Goal: Information Seeking & Learning: Learn about a topic

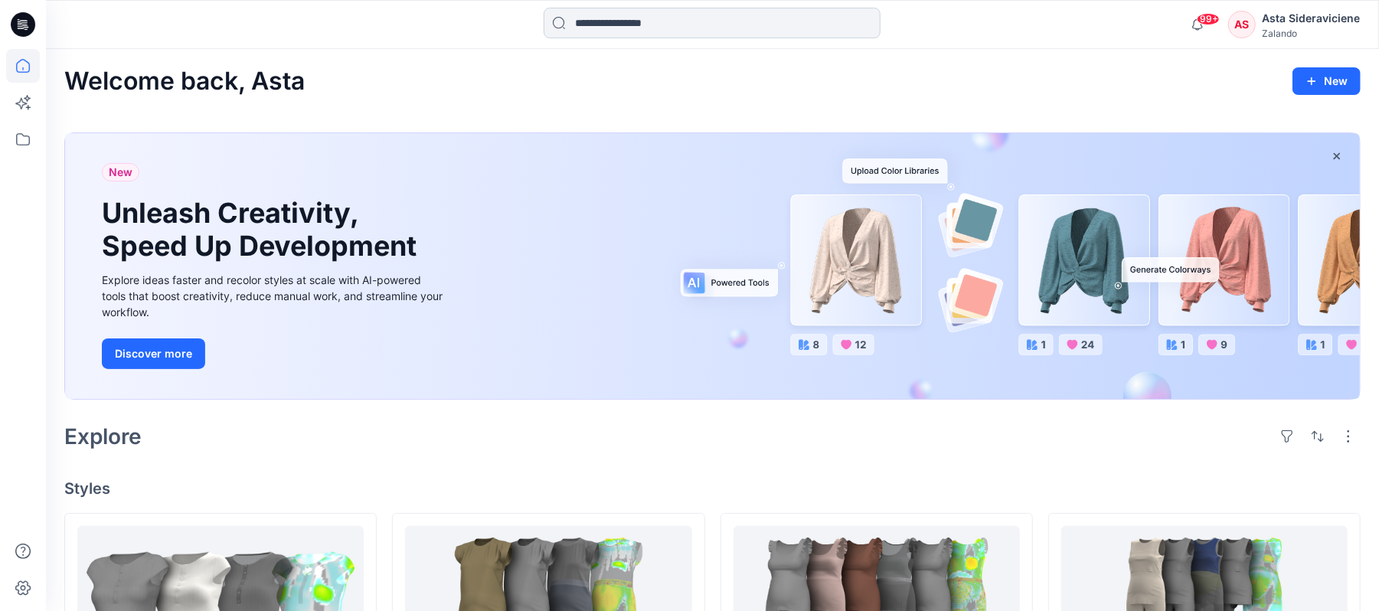
drag, startPoint x: 682, startPoint y: 13, endPoint x: 736, endPoint y: 32, distance: 57.7
click at [681, 14] on input at bounding box center [712, 23] width 337 height 31
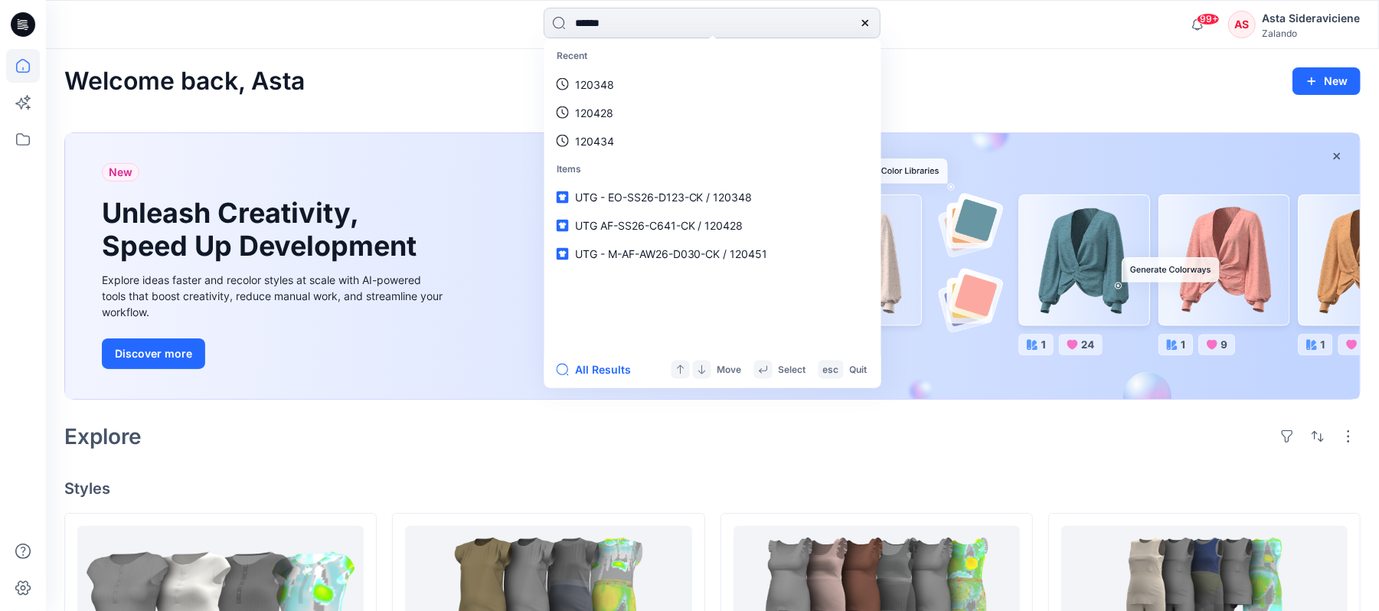
type input "******"
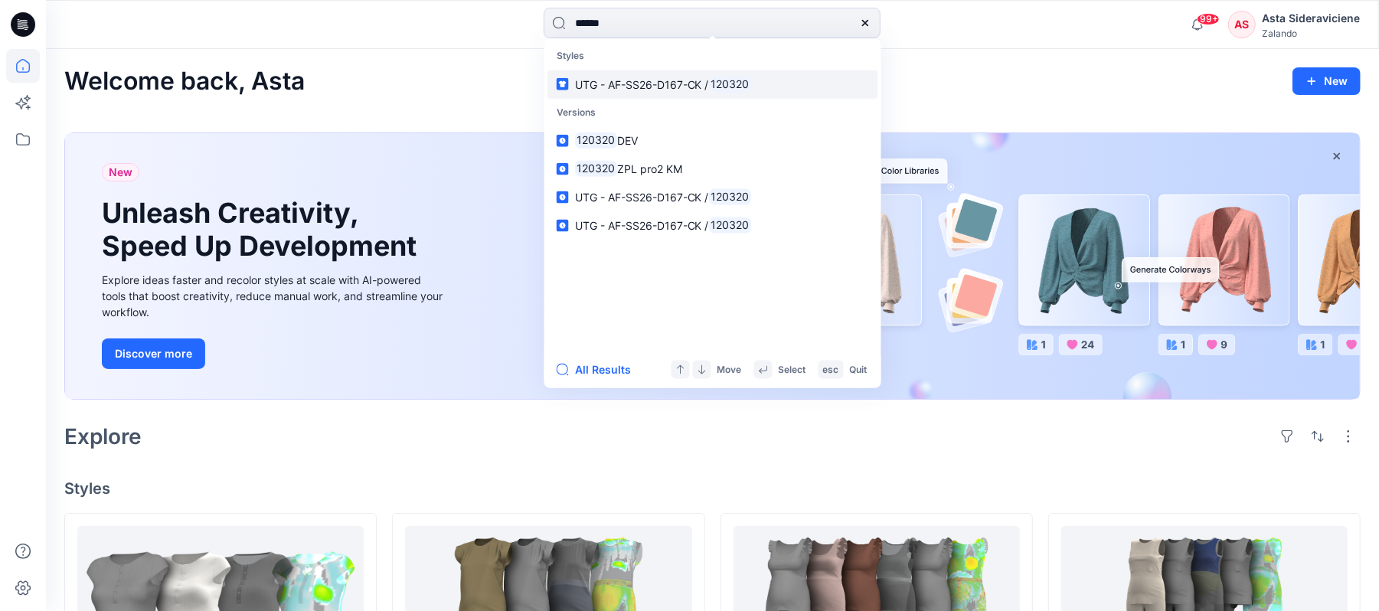
click at [647, 77] on span "UTG - AF-SS26-D167-CK /" at bounding box center [642, 83] width 134 height 13
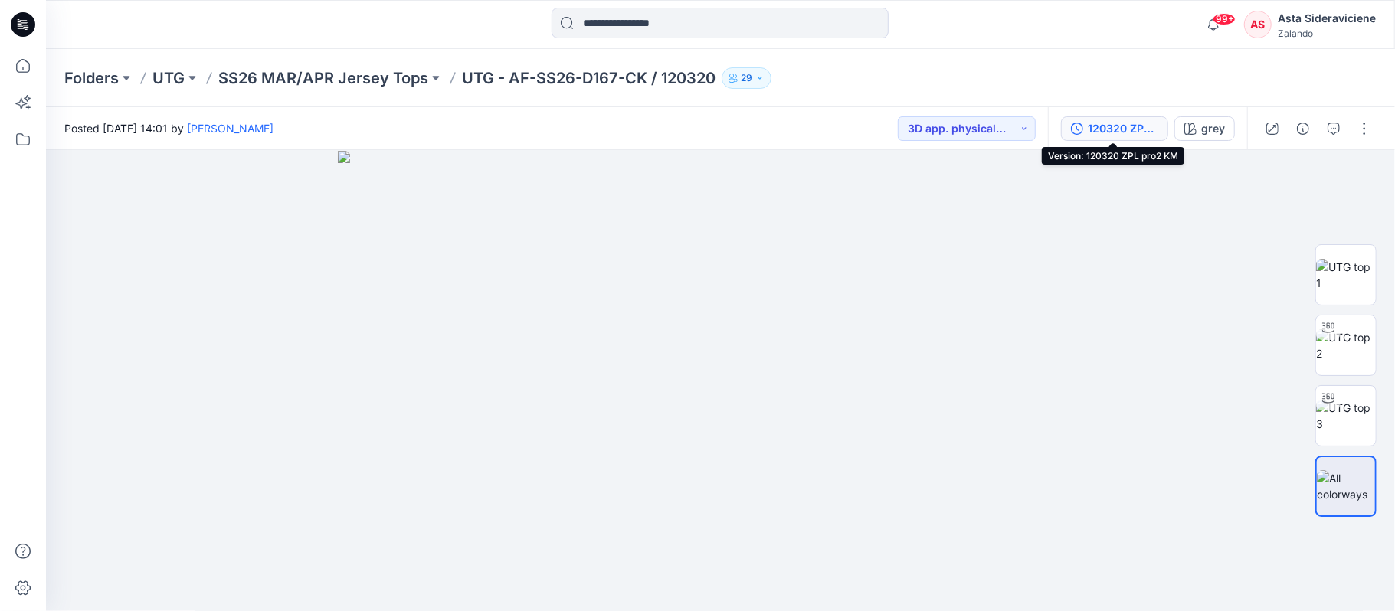
click at [1106, 123] on div "120320 ZPL pro2 KM" at bounding box center [1123, 128] width 70 height 17
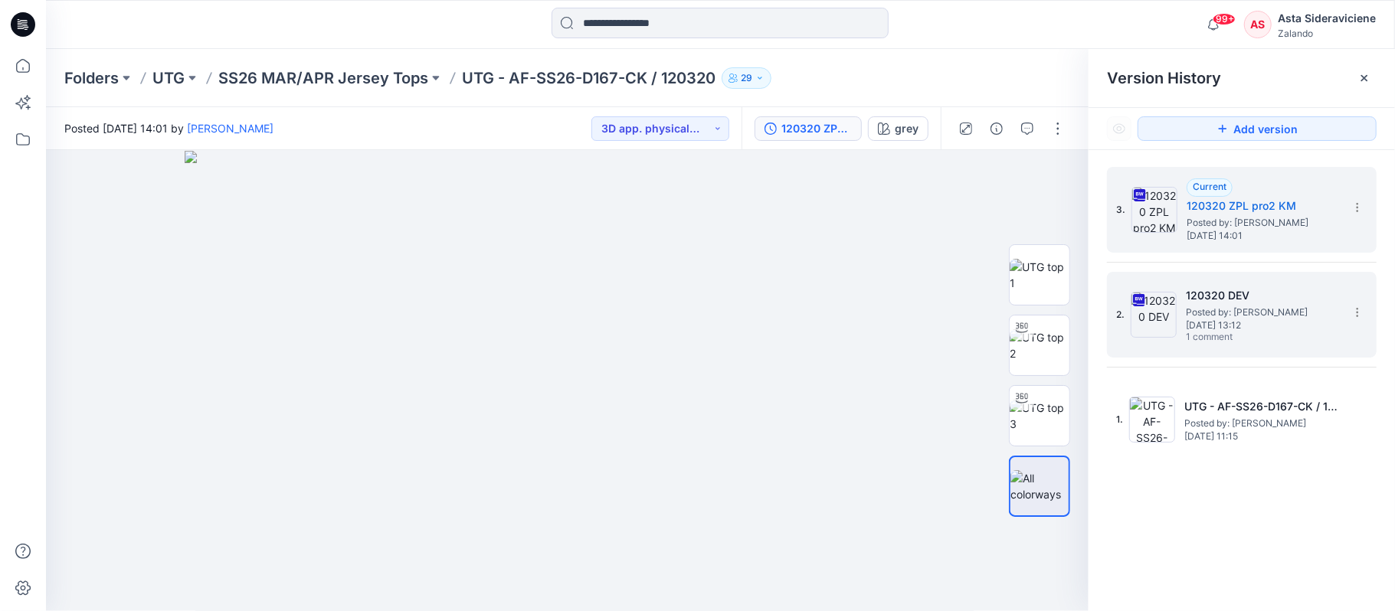
click at [1193, 322] on span "[DATE] 13:12" at bounding box center [1262, 325] width 153 height 11
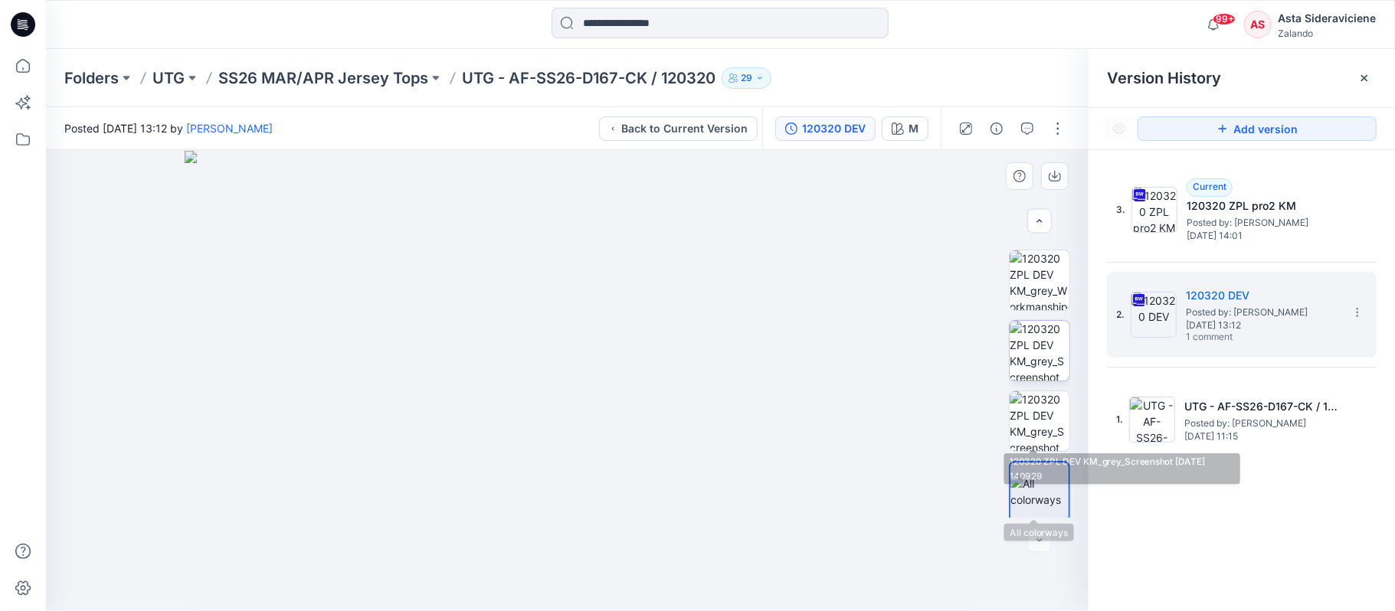
scroll to position [210, 0]
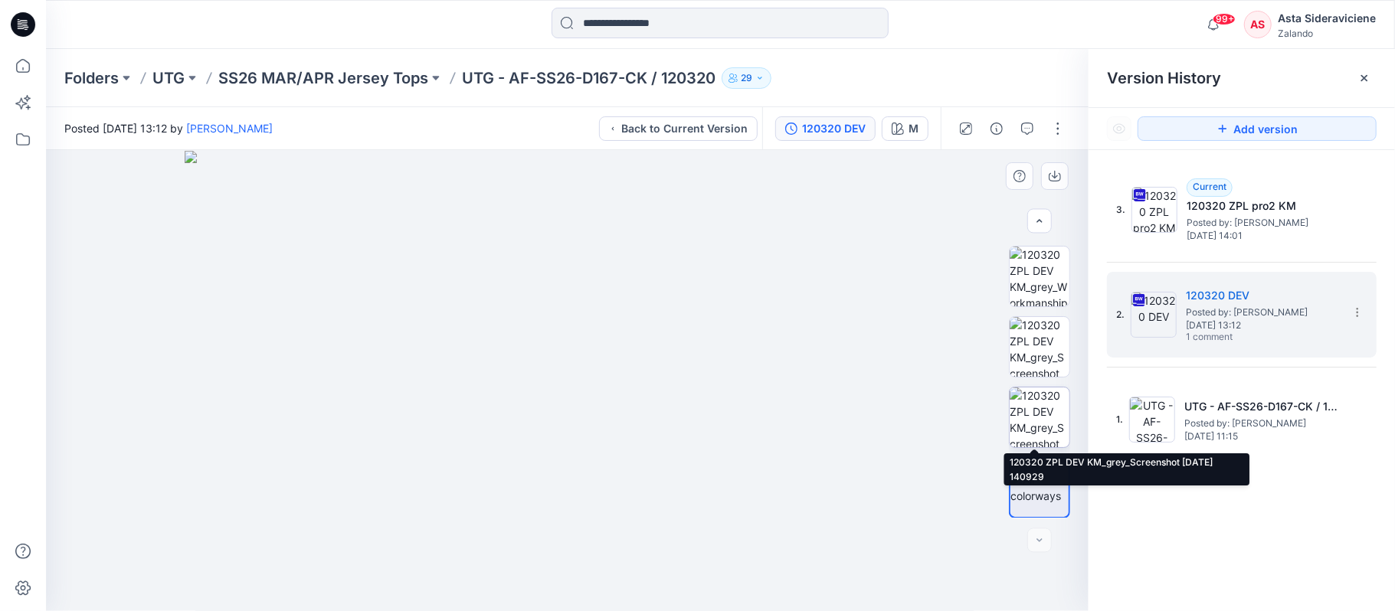
click at [1055, 423] on img at bounding box center [1040, 418] width 60 height 60
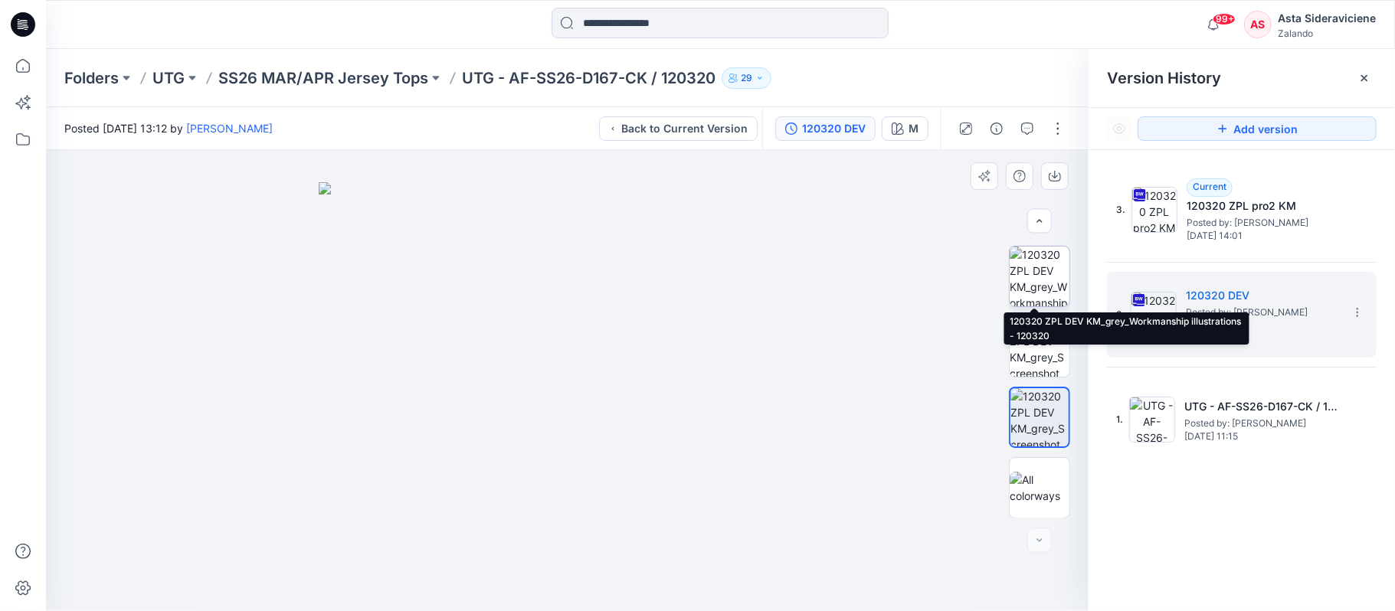
click at [1040, 286] on img at bounding box center [1040, 277] width 60 height 60
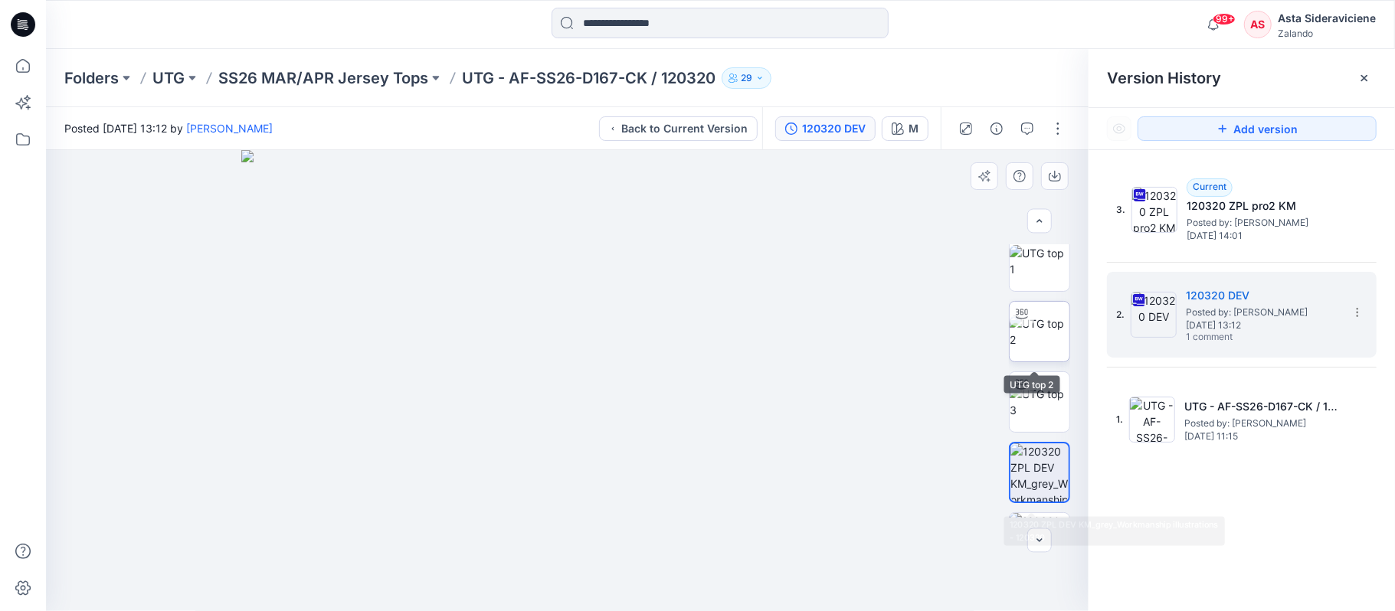
scroll to position [6, 0]
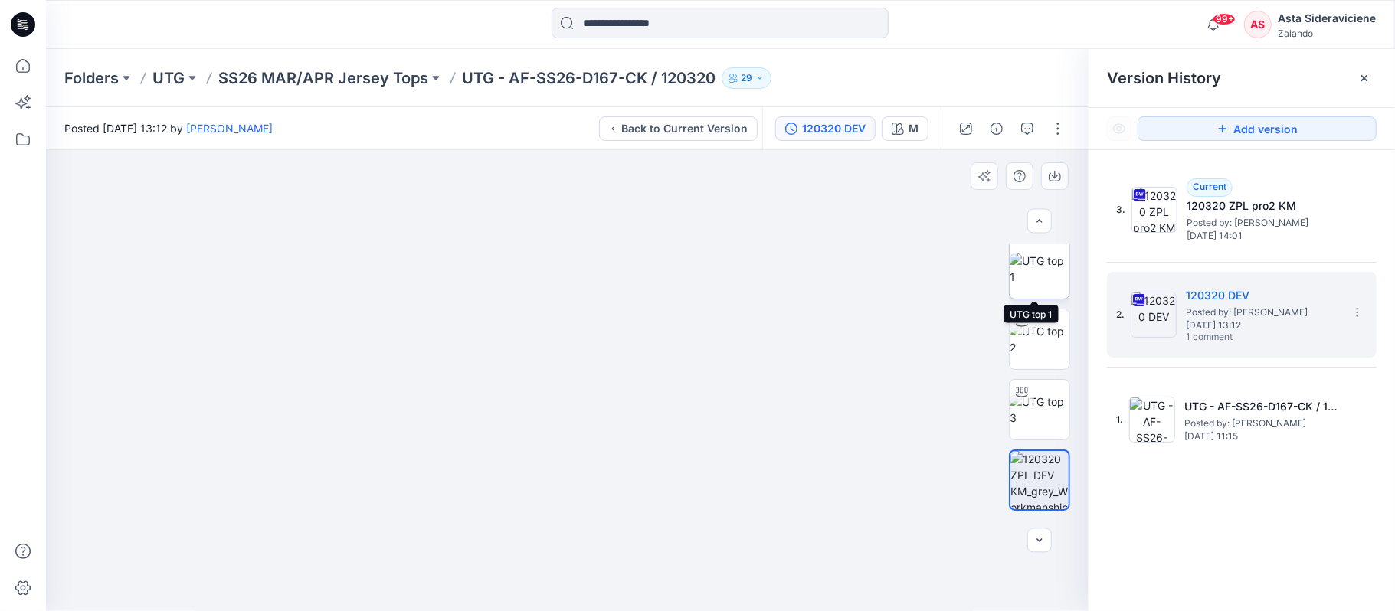
click at [1033, 260] on img at bounding box center [1040, 269] width 60 height 32
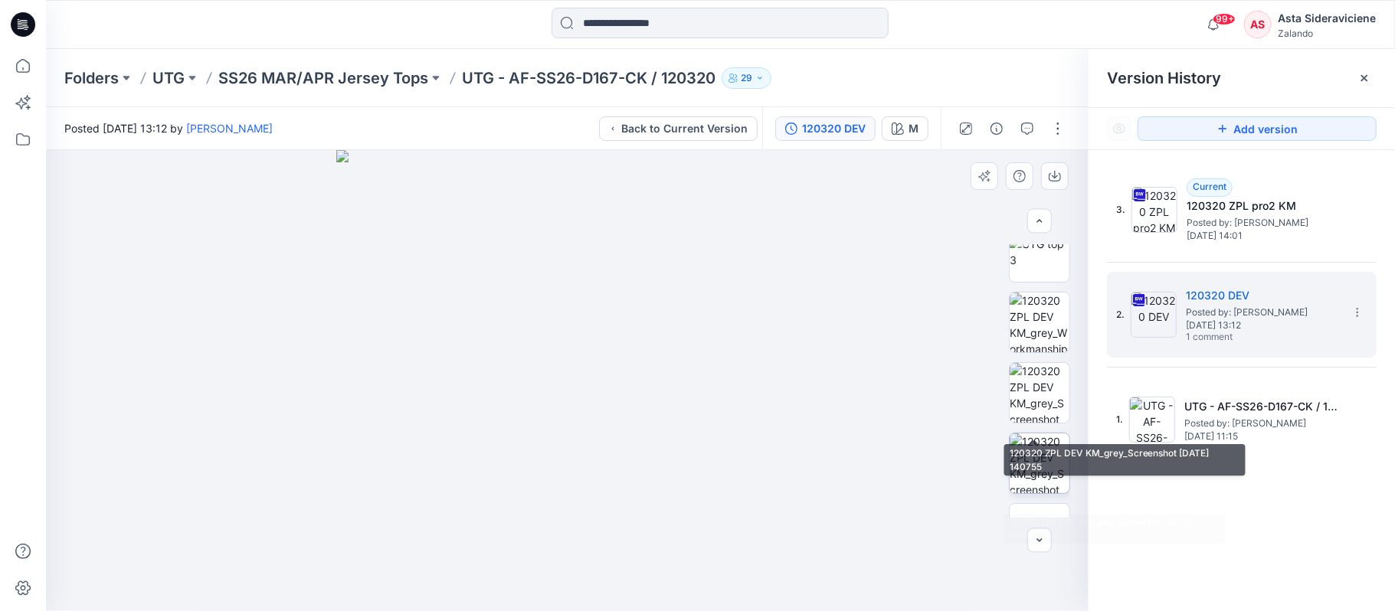
scroll to position [210, 0]
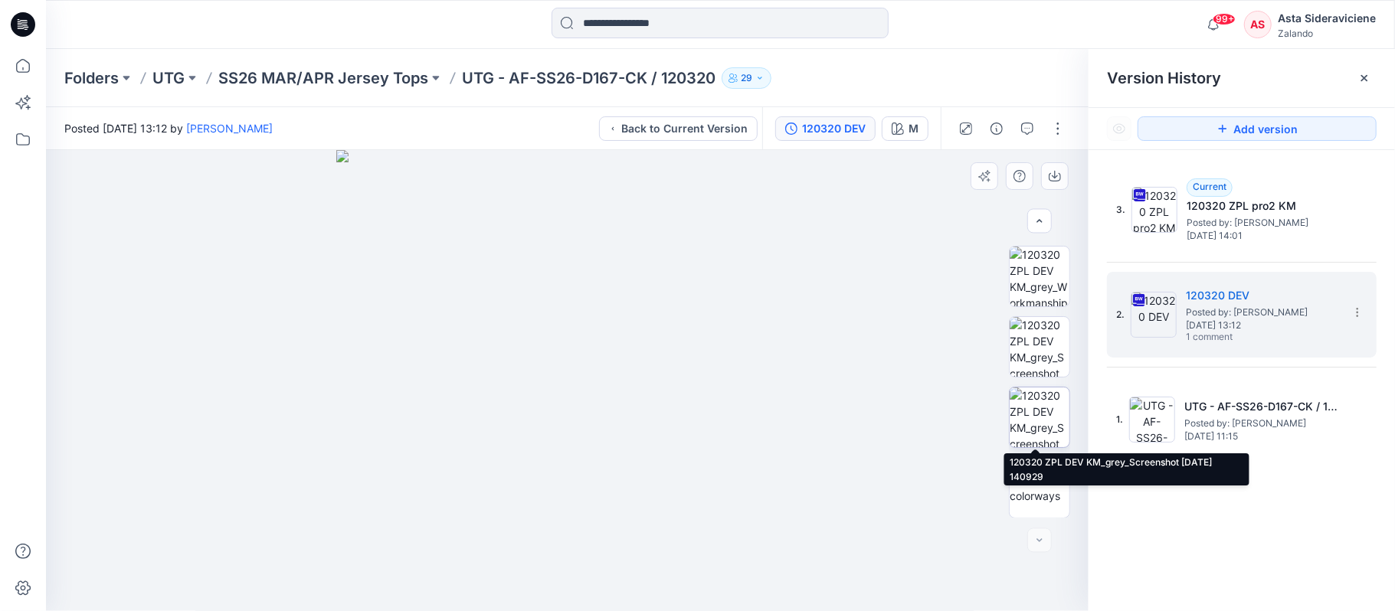
drag, startPoint x: 1034, startPoint y: 426, endPoint x: 1020, endPoint y: 421, distance: 14.5
click at [1034, 426] on img at bounding box center [1040, 418] width 60 height 60
